Goal: Use online tool/utility: Utilize a website feature to perform a specific function

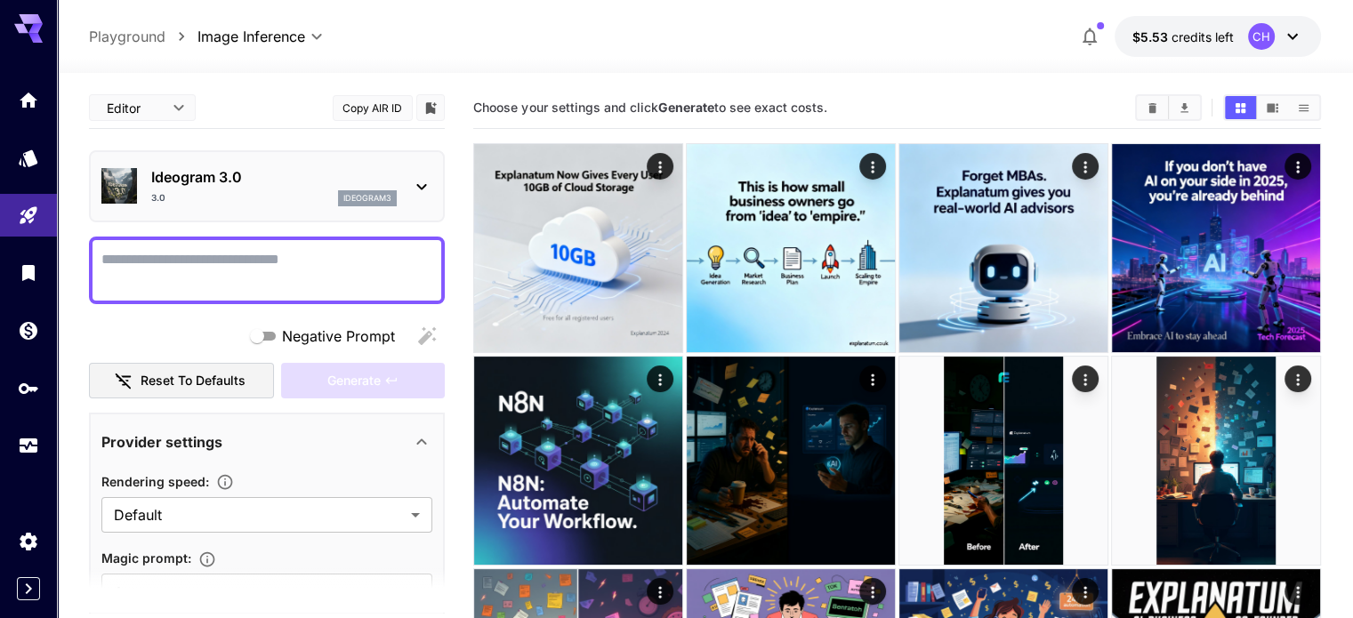
click at [427, 181] on icon at bounding box center [421, 186] width 21 height 21
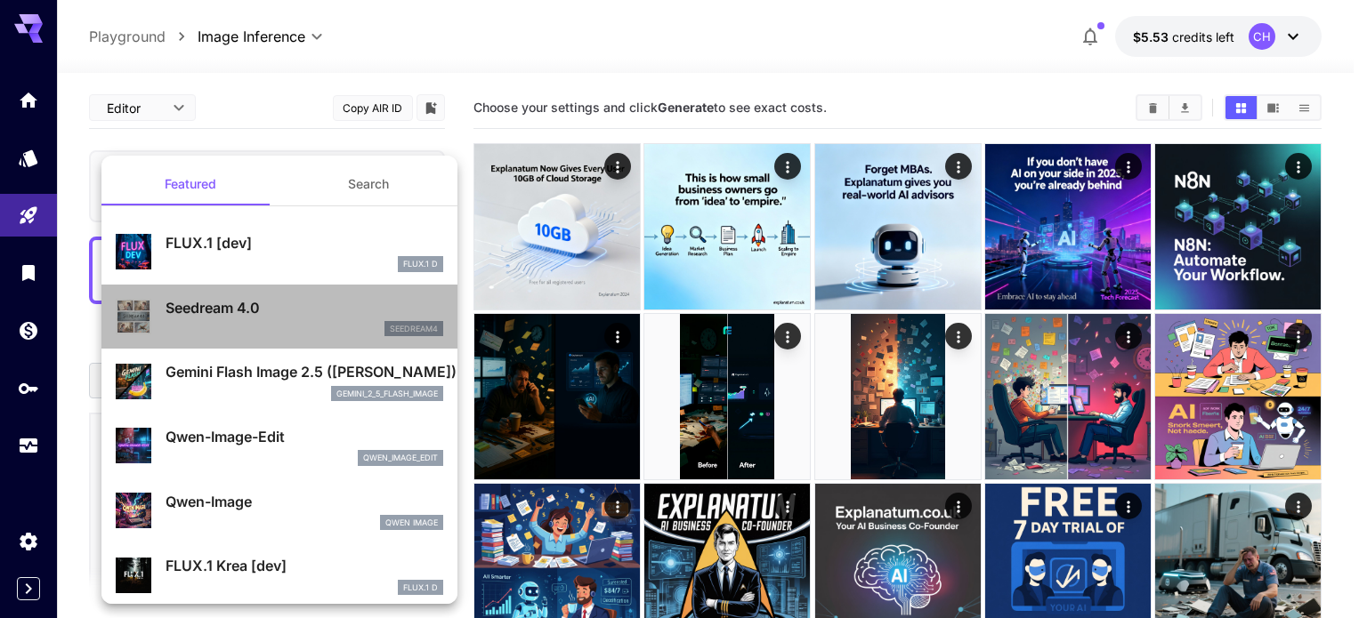
click at [318, 319] on div "Seedream 4.0 seedream4" at bounding box center [305, 317] width 278 height 40
type input "**********"
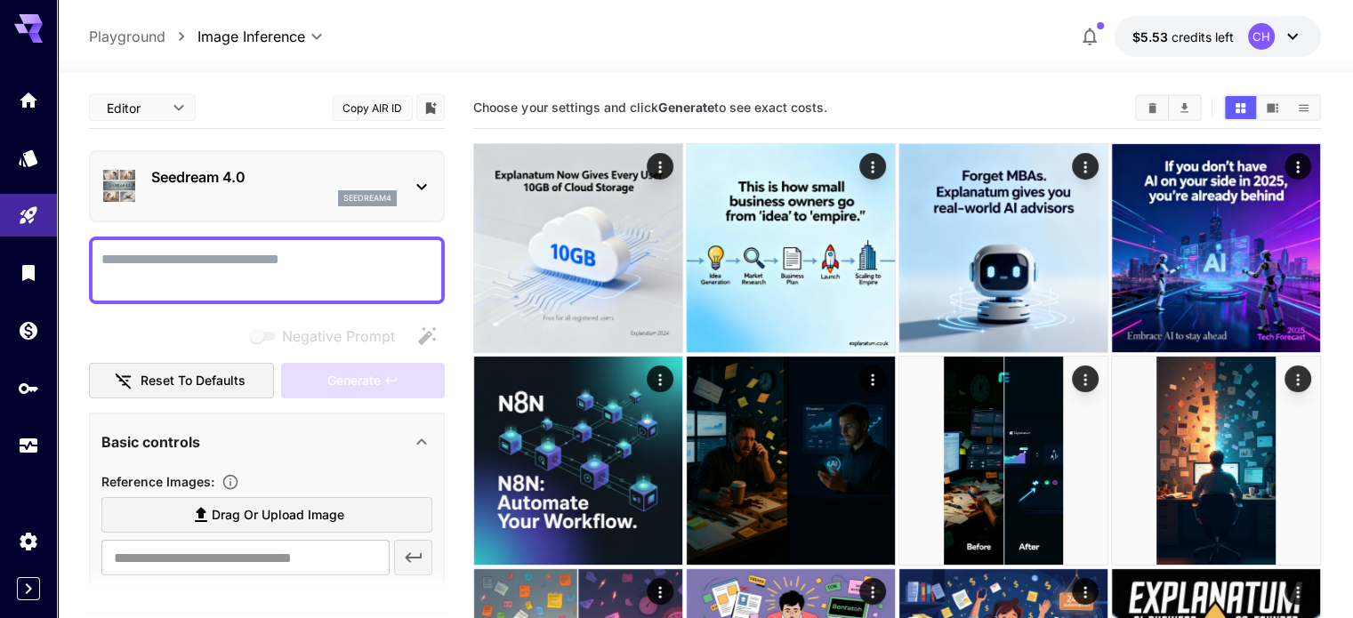
click at [203, 238] on div at bounding box center [267, 271] width 356 height 68
click at [206, 271] on textarea "Negative Prompt" at bounding box center [266, 270] width 331 height 43
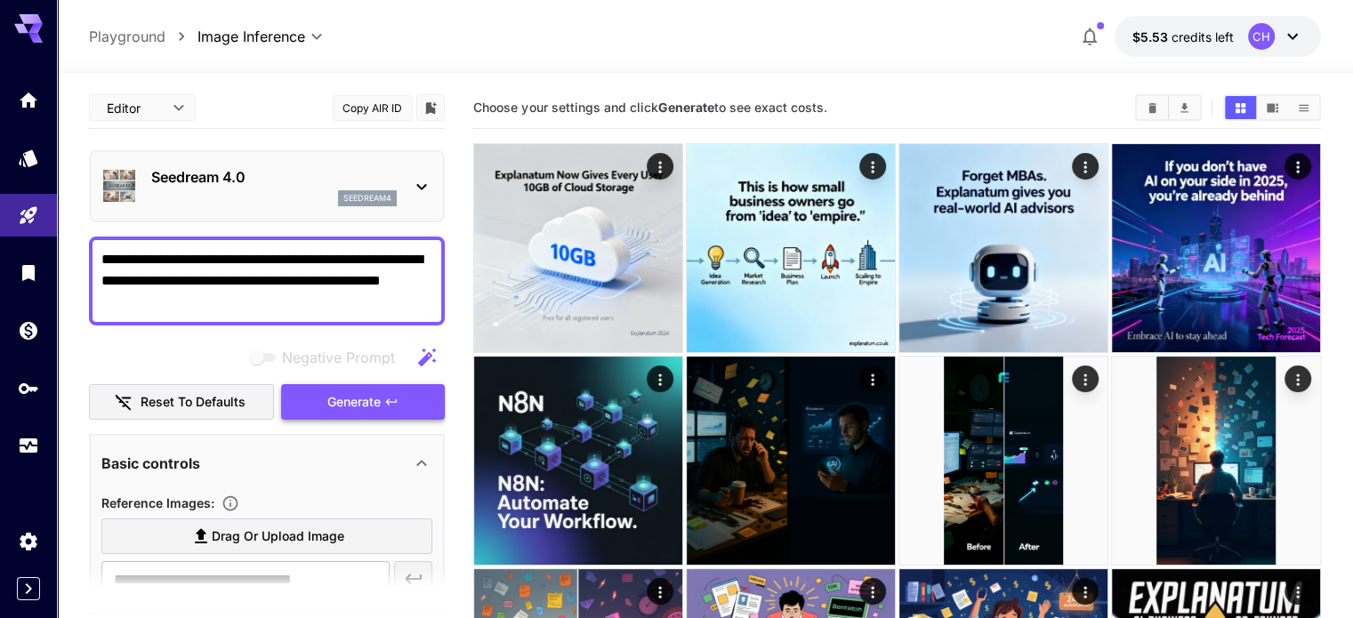
type textarea "**********"
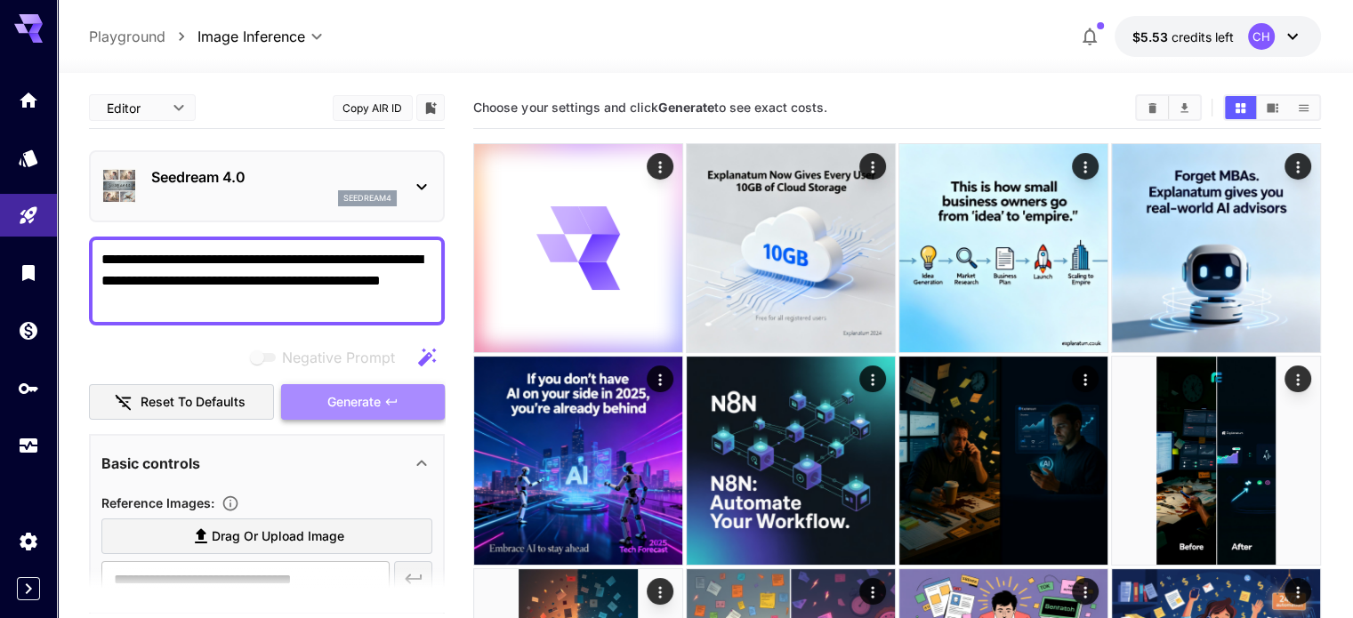
click at [384, 394] on button "Generate" at bounding box center [363, 402] width 164 height 36
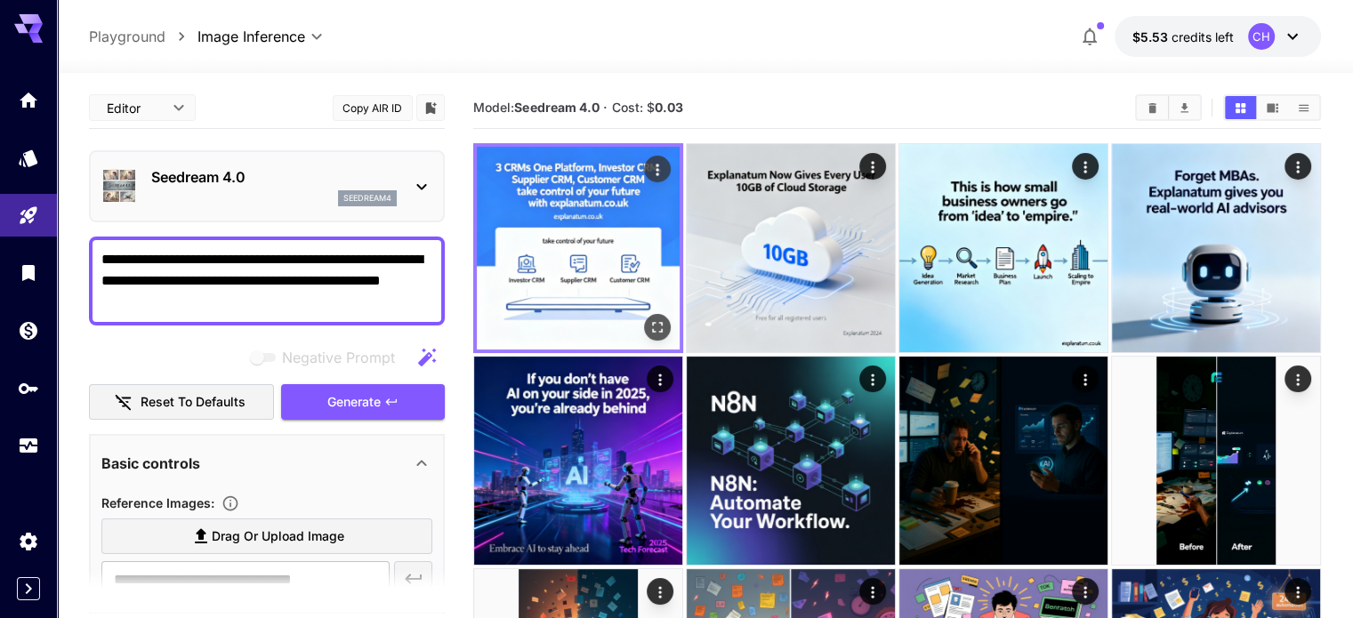
click at [539, 254] on img at bounding box center [578, 248] width 203 height 203
click at [573, 254] on img at bounding box center [578, 248] width 203 height 203
click at [629, 274] on img at bounding box center [578, 248] width 203 height 203
click at [649, 319] on icon "Open in fullscreen" at bounding box center [658, 328] width 18 height 18
